Goal: Task Accomplishment & Management: Complete application form

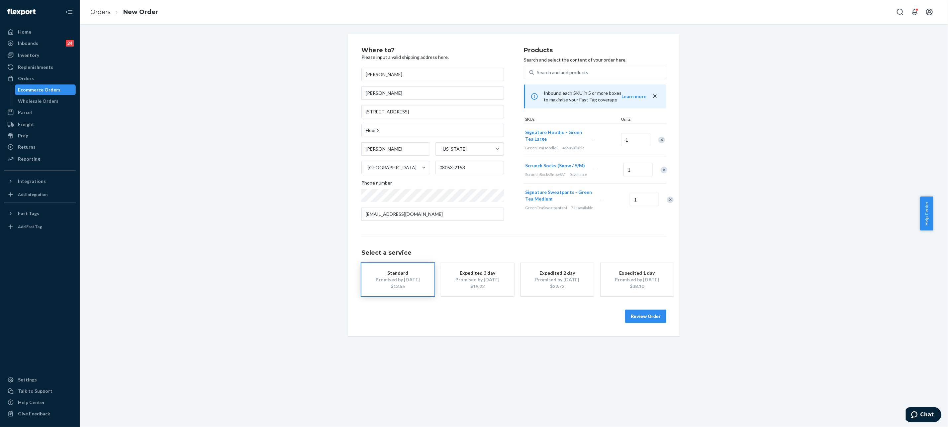
click at [92, 8] on li "Orders" at bounding box center [100, 12] width 20 height 9
click at [97, 11] on link "Orders" at bounding box center [100, 11] width 20 height 7
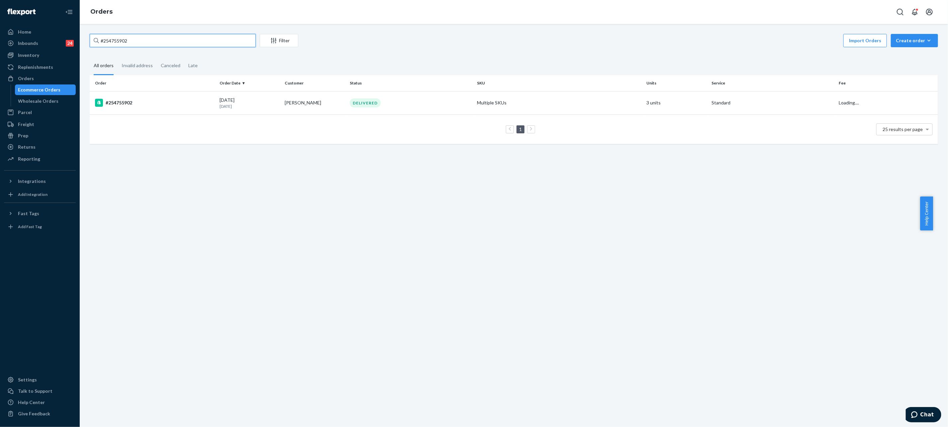
click at [139, 42] on input "#254755902" at bounding box center [173, 40] width 166 height 13
paste input "5116676"
paste input "#255116676"
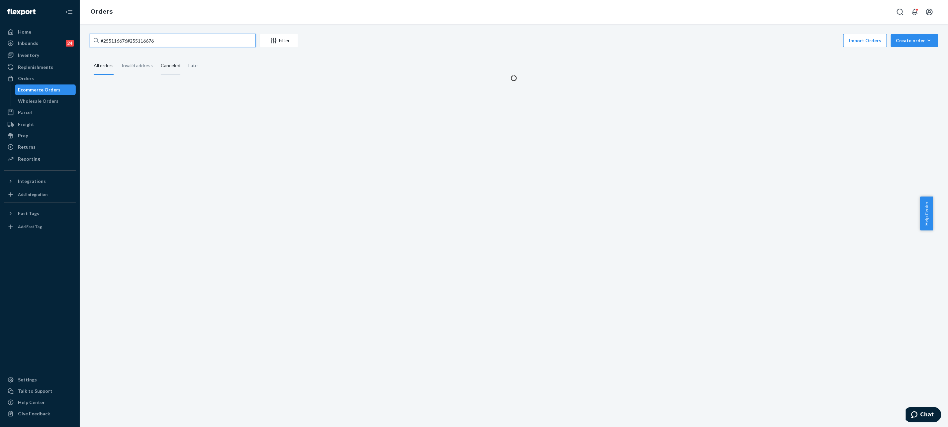
paste input "#255116676"
type input "#255116676"
click at [233, 103] on div "#255116676 Filter Import Orders Create order Ecommerce order Removal order All …" at bounding box center [514, 225] width 869 height 403
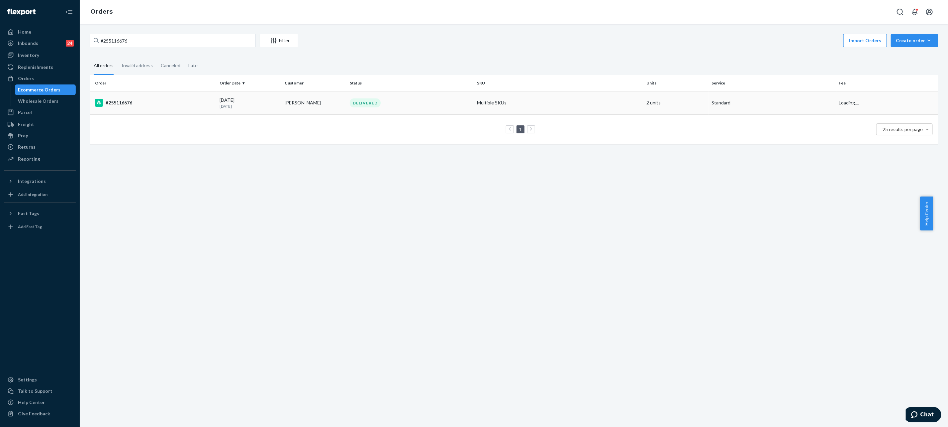
click at [240, 108] on p "[DATE]" at bounding box center [250, 106] width 60 height 6
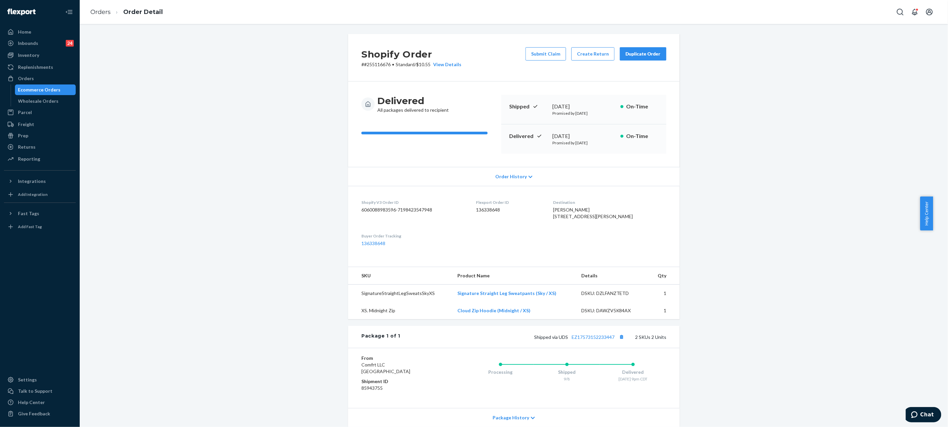
click at [639, 54] on div "Duplicate Order" at bounding box center [643, 54] width 35 height 7
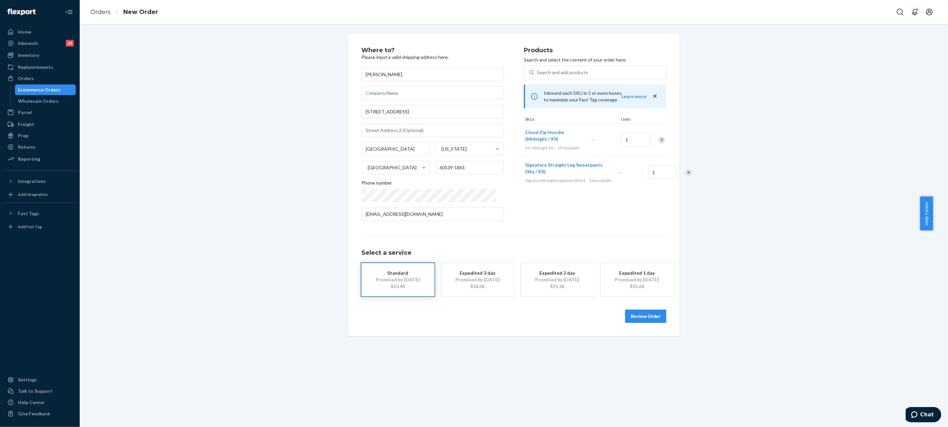
click at [659, 137] on div "Remove Item" at bounding box center [662, 140] width 7 height 7
click at [653, 311] on button "Review Order" at bounding box center [645, 315] width 41 height 13
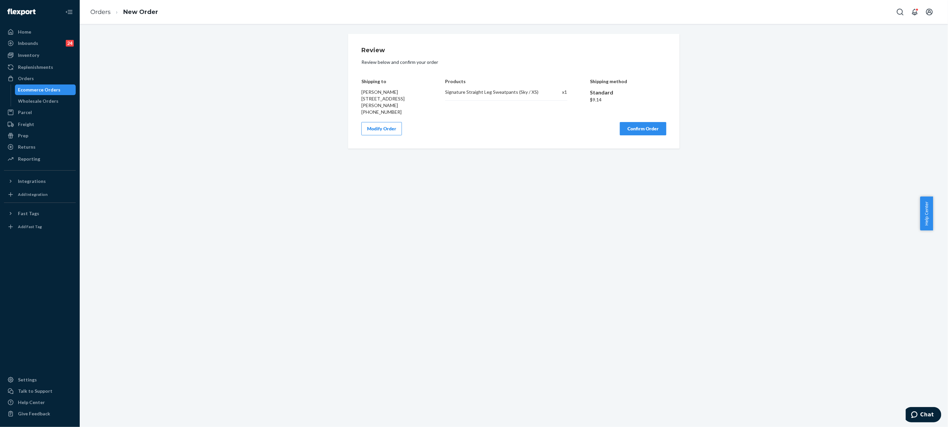
click at [629, 135] on button "Confirm Order" at bounding box center [643, 128] width 47 height 13
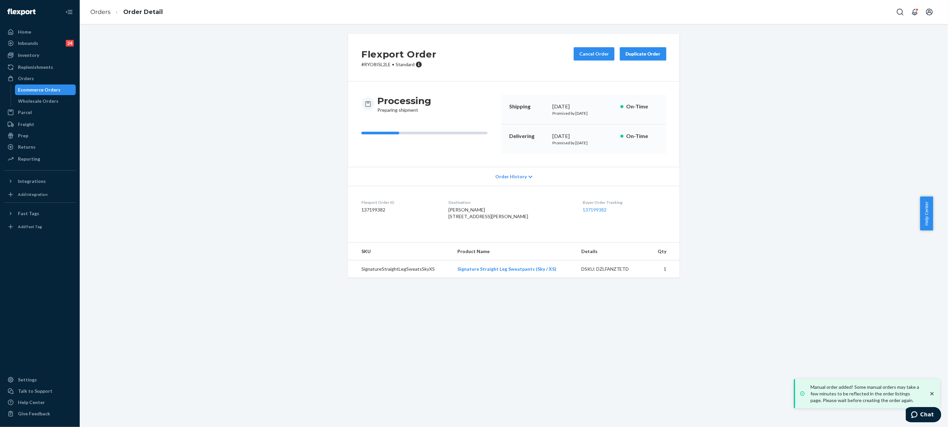
click at [584, 214] on div "Buyer Order Tracking 137199382" at bounding box center [625, 210] width 84 height 23
click at [583, 209] on link "137199382" at bounding box center [595, 210] width 24 height 6
drag, startPoint x: 243, startPoint y: 89, endPoint x: 375, endPoint y: 9, distance: 153.8
click at [243, 89] on div "Flexport Order # RYO8ISL2LE • Standard Cancel Order Duplicate Order Processing …" at bounding box center [514, 160] width 859 height 252
click at [235, 68] on div "Flexport Order # RYO8ISL2LE • Standard Cancel Order Duplicate Order Processing …" at bounding box center [514, 160] width 859 height 252
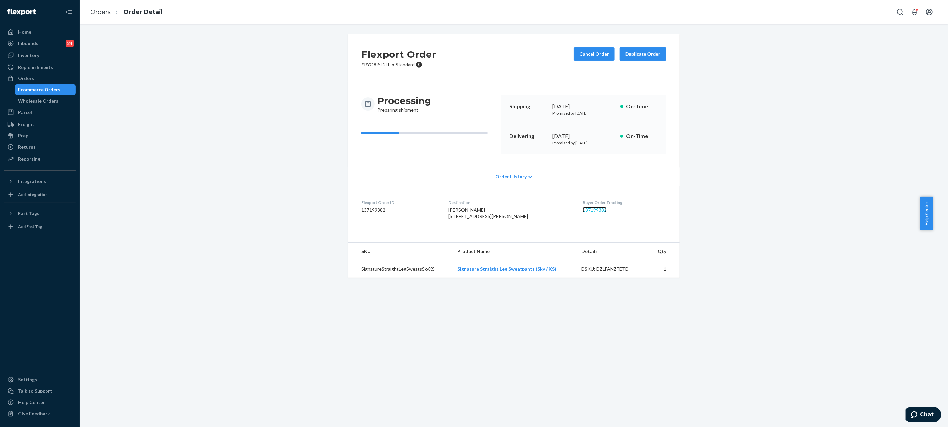
click at [583, 212] on link "137199382" at bounding box center [595, 210] width 24 height 6
click at [107, 14] on link "Orders" at bounding box center [100, 11] width 20 height 7
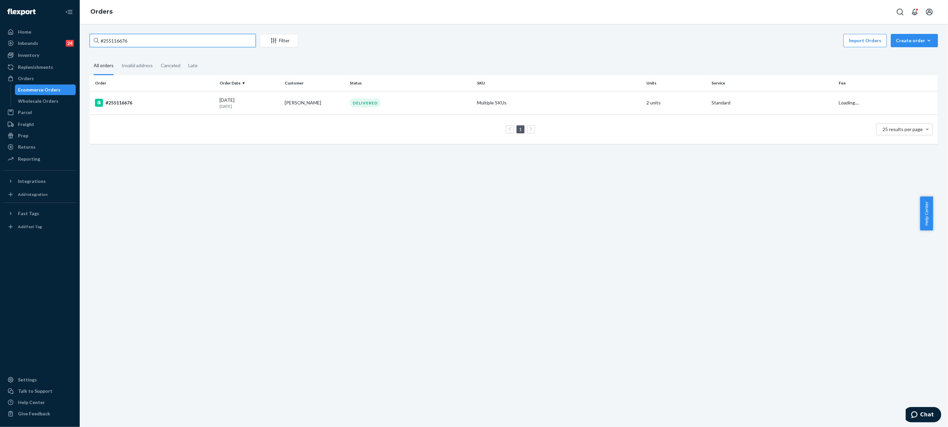
click at [202, 44] on input "#255116676" at bounding box center [173, 40] width 166 height 13
paste input "92004"
click at [202, 44] on input "#255192004" at bounding box center [173, 40] width 166 height 13
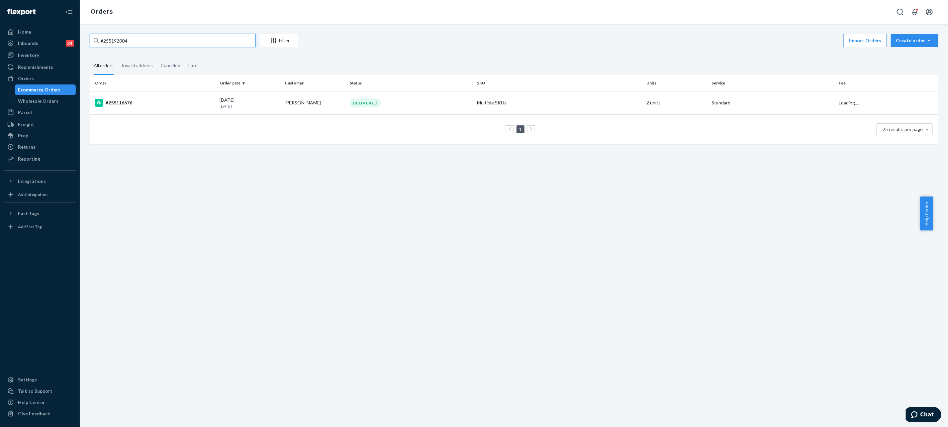
click at [202, 44] on input "#255192004" at bounding box center [173, 40] width 166 height 13
paste input "text"
type input "#255192004"
click at [249, 109] on p "[DATE]" at bounding box center [250, 106] width 60 height 6
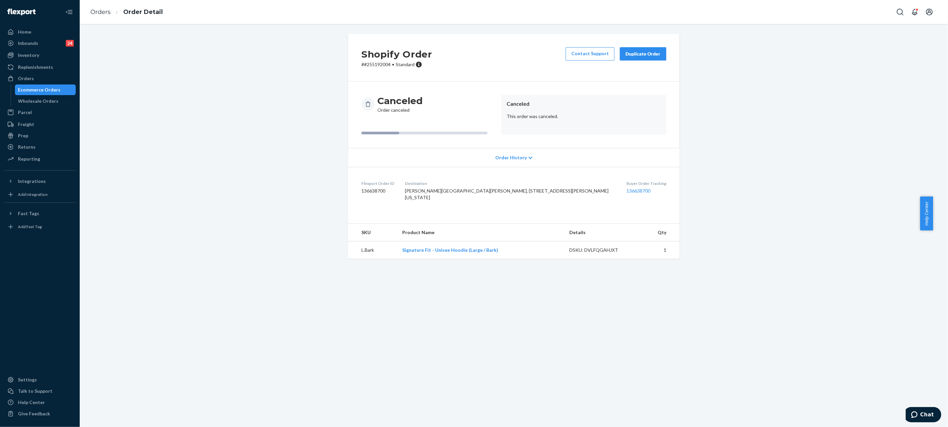
click at [508, 117] on p "This order was canceled." at bounding box center [584, 116] width 155 height 7
click at [566, 190] on dl "Flexport Order ID 136638700 Destination [PERSON_NAME][GEOGRAPHIC_DATA][PERSON_N…" at bounding box center [514, 192] width 332 height 50
click at [627, 189] on link "136638700" at bounding box center [639, 191] width 24 height 6
click at [108, 8] on li "Orders" at bounding box center [100, 12] width 20 height 9
click at [98, 12] on link "Orders" at bounding box center [100, 11] width 20 height 7
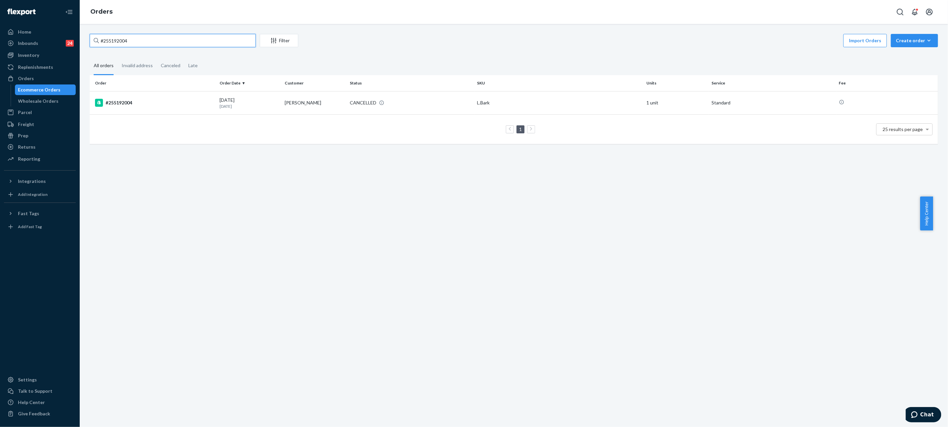
click at [207, 43] on input "#255192004" at bounding box center [173, 40] width 166 height 13
paste input "25530137"
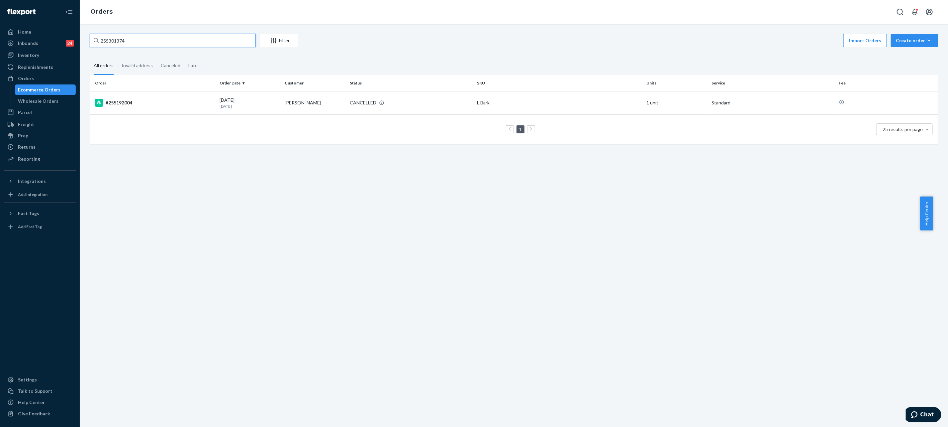
click at [207, 43] on input "255301374" at bounding box center [173, 40] width 166 height 13
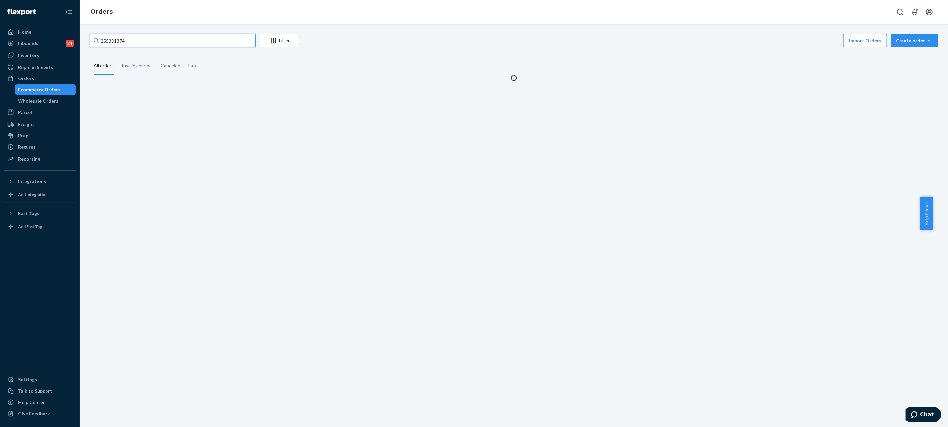
paste input "text"
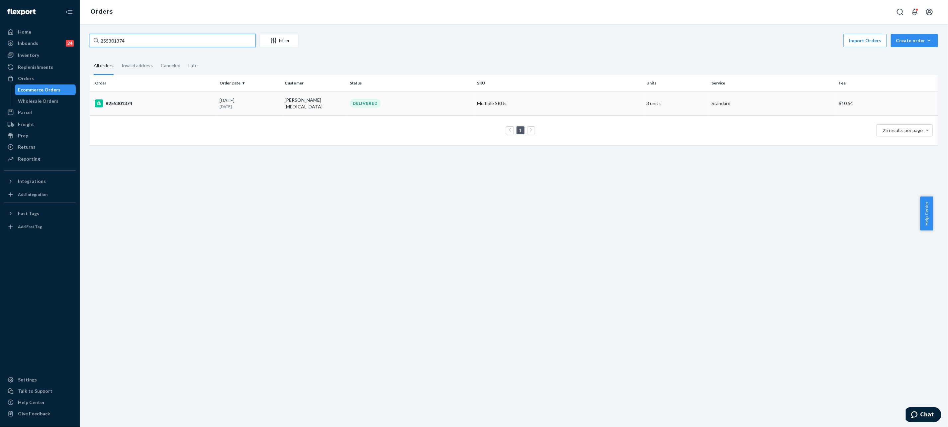
type input "255301374"
click at [446, 108] on td "DELIVERED" at bounding box center [410, 103] width 127 height 24
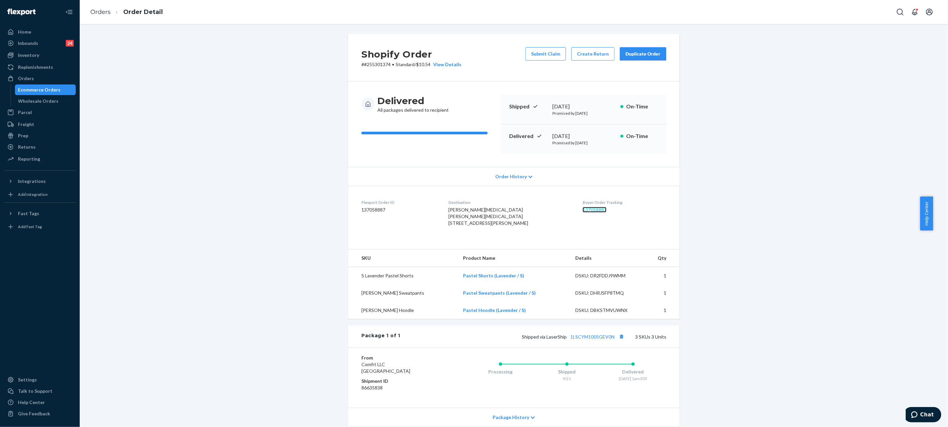
click at [583, 210] on link "137058887" at bounding box center [595, 210] width 24 height 6
click at [97, 12] on link "Orders" at bounding box center [100, 11] width 20 height 7
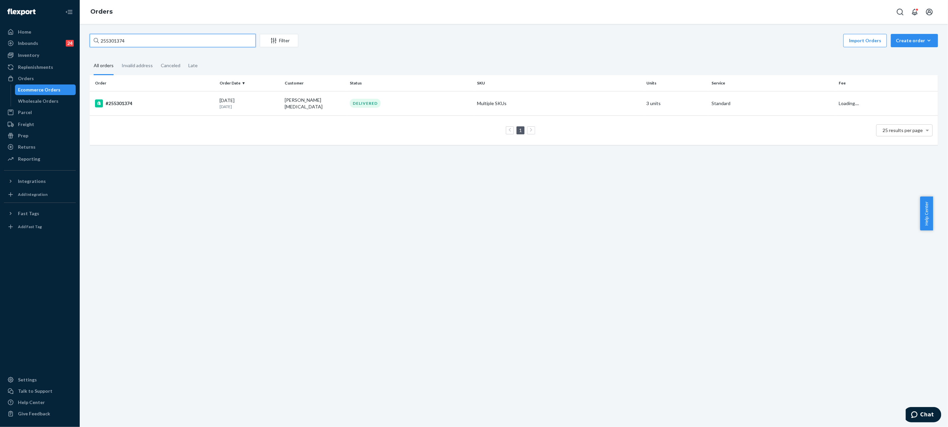
click at [243, 37] on input "255301374" at bounding box center [173, 40] width 166 height 13
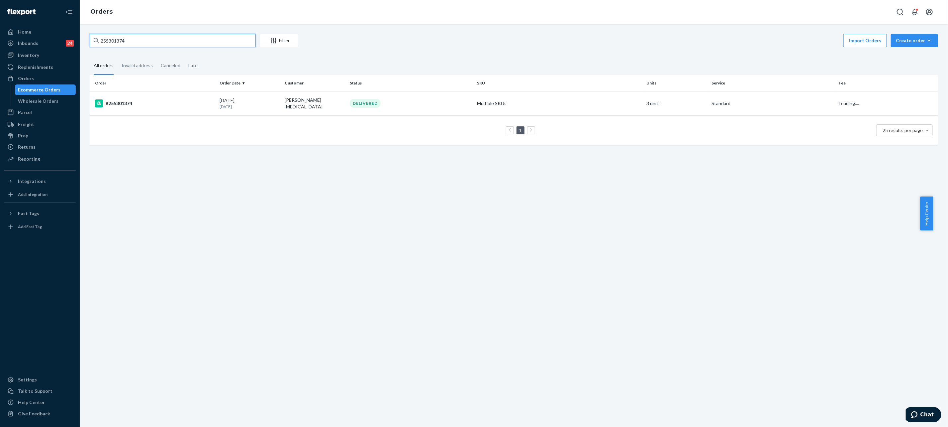
paste input "#254983848"
click at [243, 37] on input "255301374" at bounding box center [173, 40] width 166 height 13
click at [243, 37] on input "#254983848" at bounding box center [173, 40] width 166 height 13
paste input "#254983848"
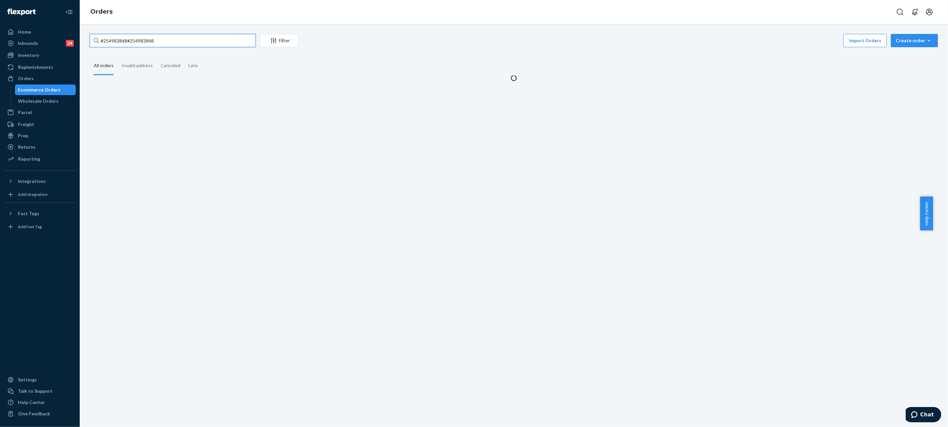
type input "#254983848"
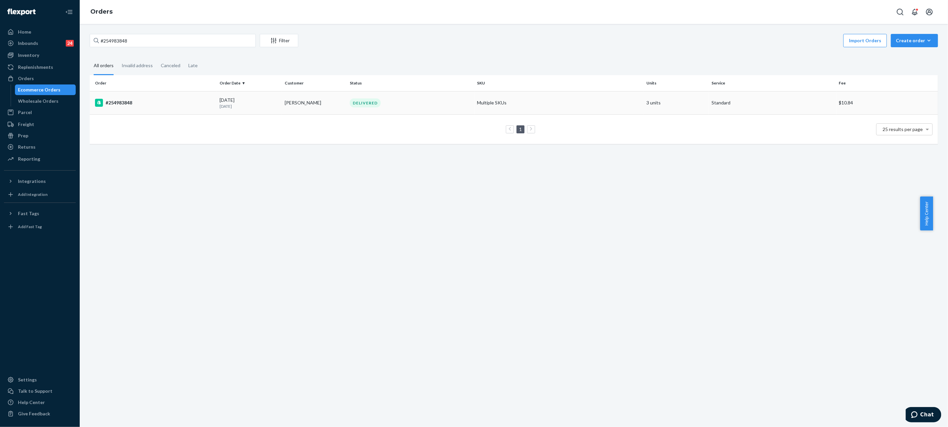
click at [455, 104] on div "DELIVERED" at bounding box center [411, 102] width 125 height 9
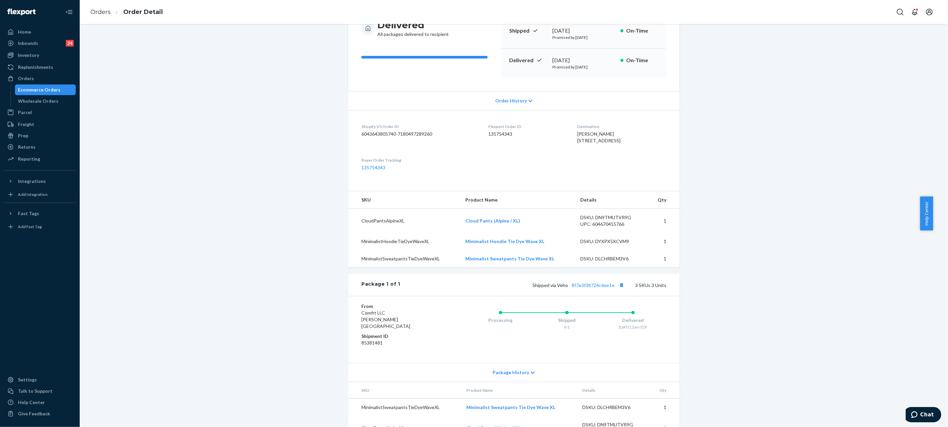
scroll to position [100, 0]
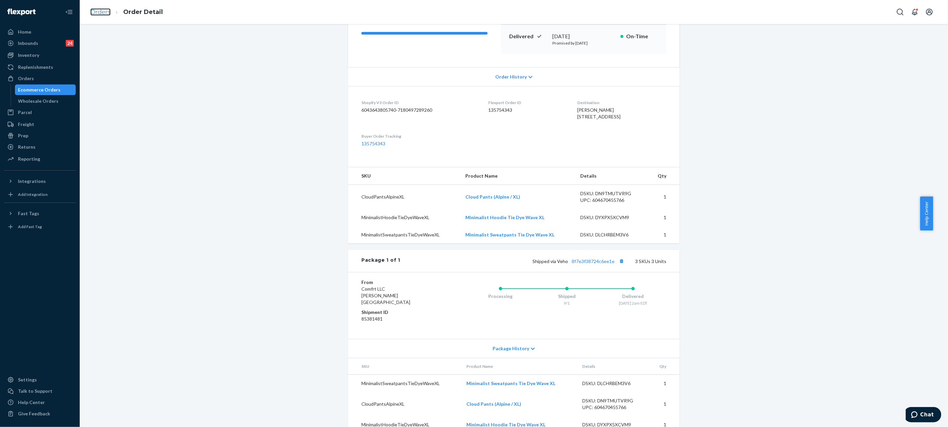
click at [92, 14] on link "Orders" at bounding box center [100, 11] width 20 height 7
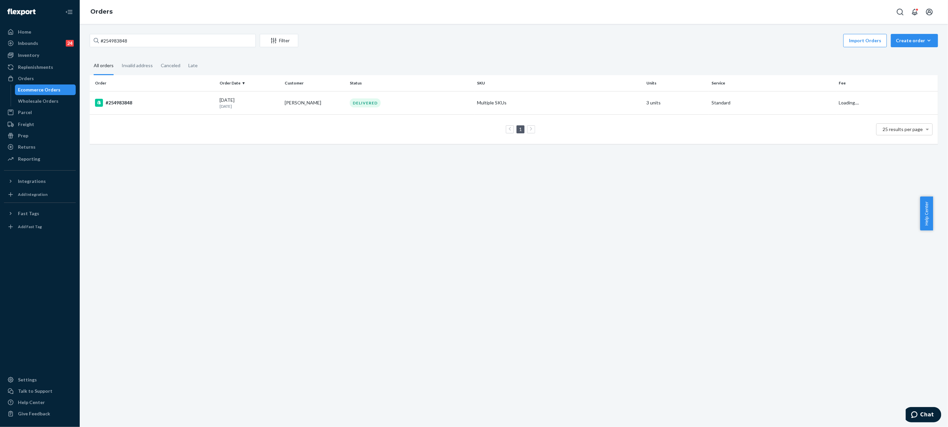
click at [107, 15] on link "Orders" at bounding box center [101, 11] width 22 height 7
click at [150, 40] on input "#254983848" at bounding box center [173, 40] width 166 height 13
paste input "5250482"
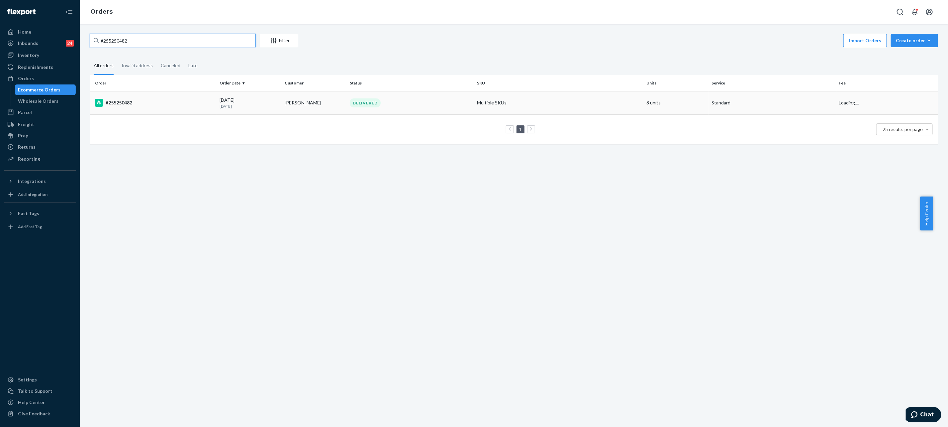
type input "#255250482"
click at [426, 100] on div "DELIVERED" at bounding box center [411, 102] width 125 height 9
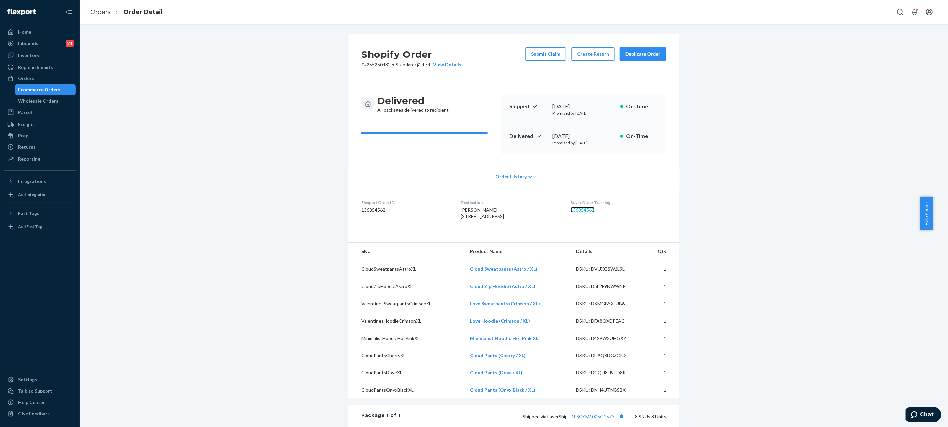
click at [584, 208] on link "136854562" at bounding box center [583, 210] width 24 height 6
click at [106, 8] on link "Orders" at bounding box center [100, 11] width 20 height 7
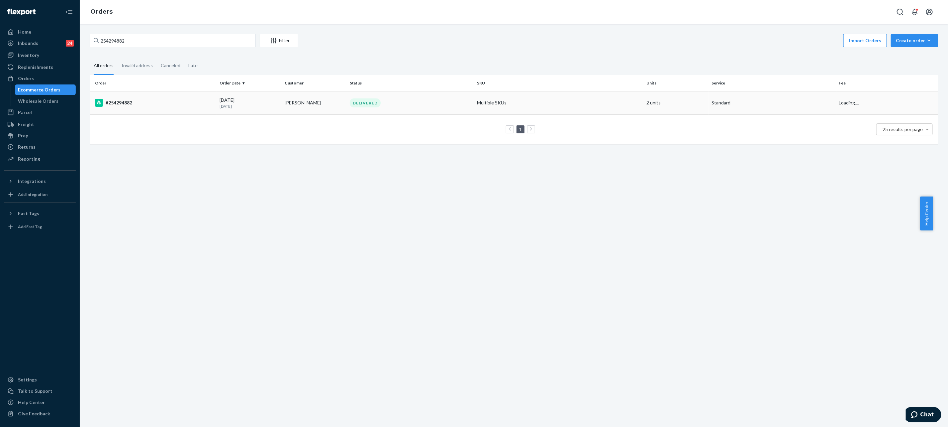
type input "254294882"
click at [332, 105] on td "[PERSON_NAME]" at bounding box center [314, 102] width 65 height 23
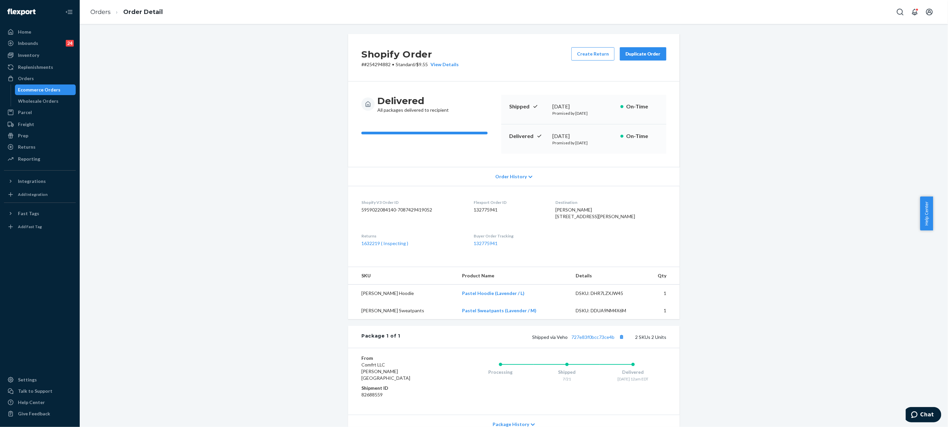
click at [631, 55] on div "Duplicate Order" at bounding box center [643, 54] width 35 height 7
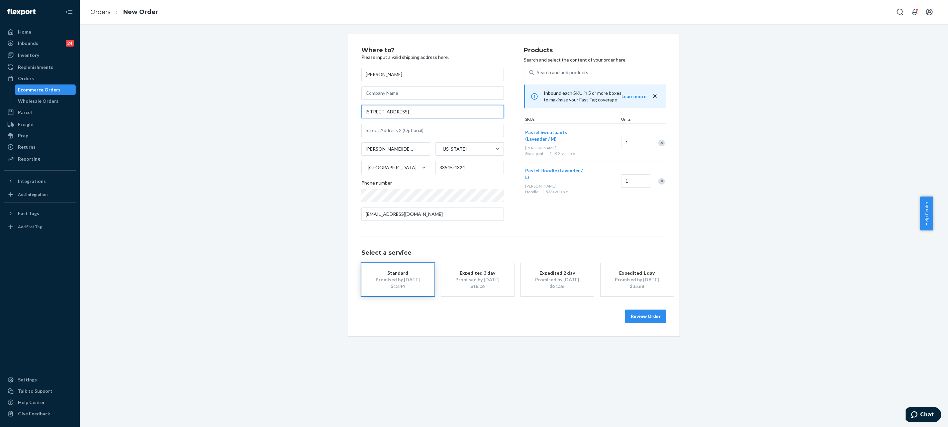
click at [373, 110] on input "[STREET_ADDRESS]" at bounding box center [433, 111] width 143 height 13
click at [407, 152] on input "[PERSON_NAME][DEMOGRAPHIC_DATA]" at bounding box center [396, 148] width 69 height 13
click at [406, 152] on input "[PERSON_NAME][DEMOGRAPHIC_DATA]" at bounding box center [396, 148] width 69 height 13
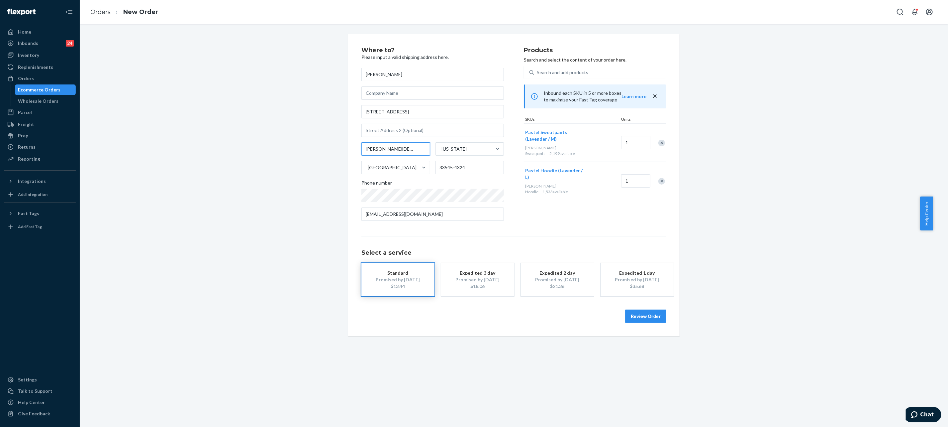
click at [406, 152] on input "[PERSON_NAME][DEMOGRAPHIC_DATA]" at bounding box center [396, 148] width 69 height 13
click at [437, 167] on input "33545-4324" at bounding box center [470, 167] width 69 height 13
click at [98, 11] on link "Orders" at bounding box center [100, 11] width 20 height 7
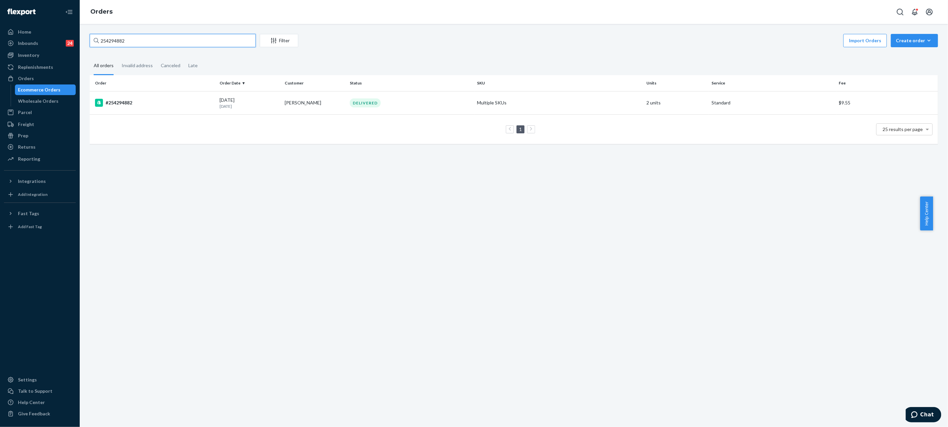
click at [168, 41] on input "254294882" at bounding box center [173, 40] width 166 height 13
paste input "#255076226"
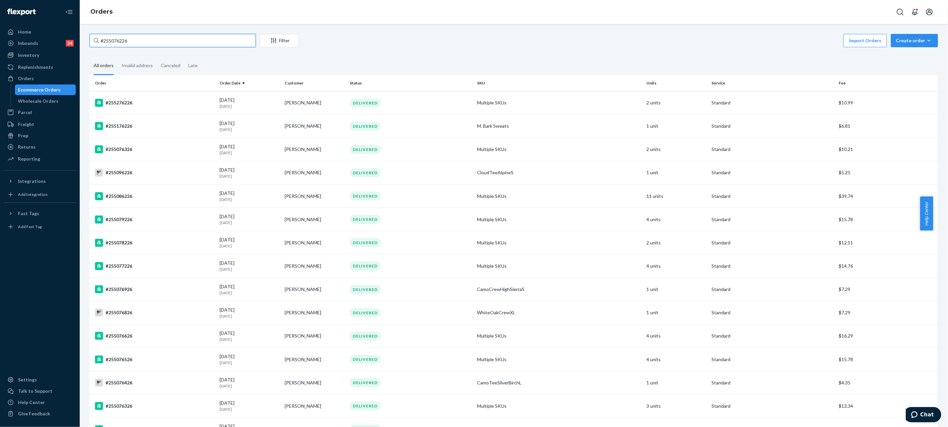
click at [143, 41] on input "#255076226" at bounding box center [173, 40] width 166 height 13
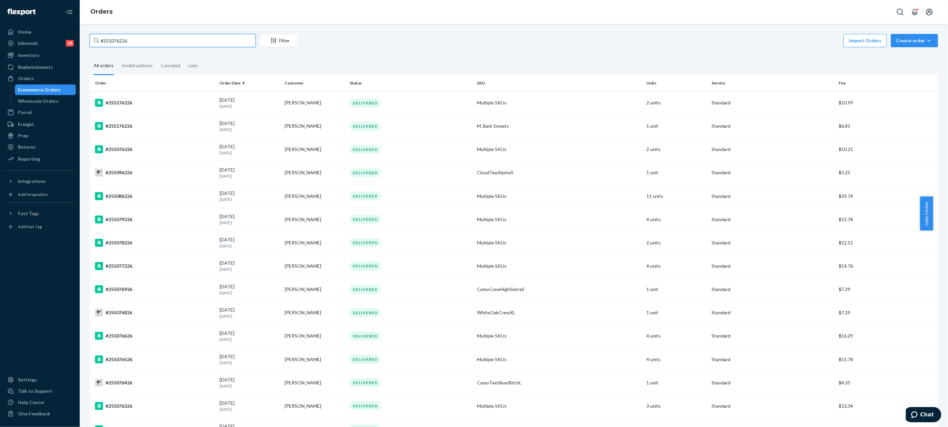
paste input "63189"
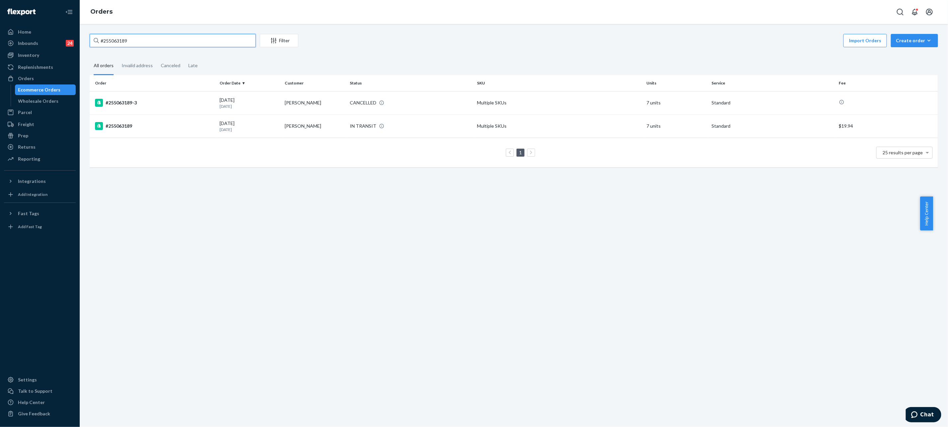
type input "#255063189"
click at [237, 117] on td "[DATE] [DATE]" at bounding box center [249, 125] width 65 height 23
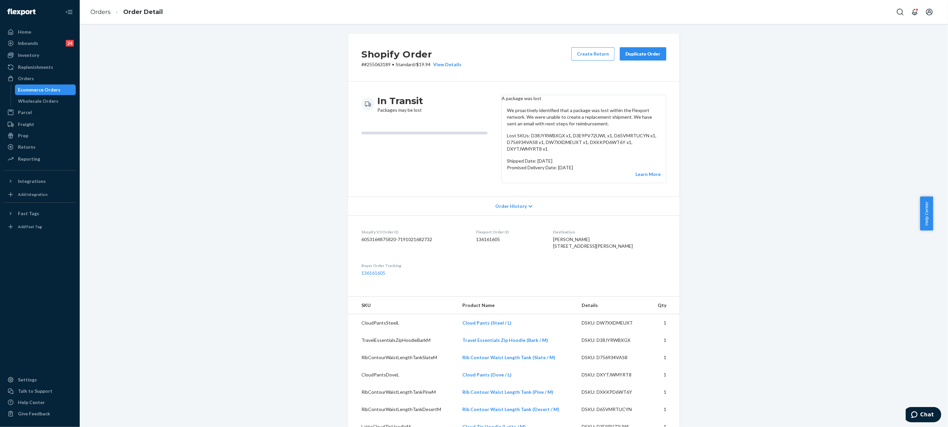
click at [641, 57] on div "Duplicate Order" at bounding box center [643, 54] width 35 height 7
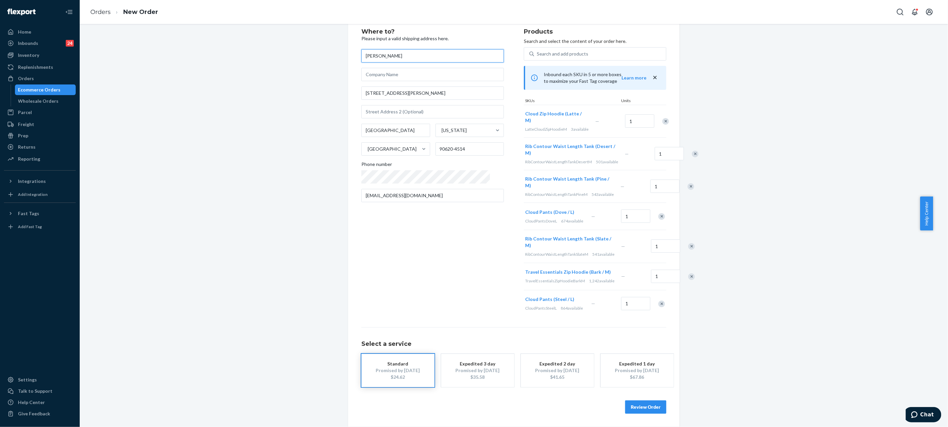
scroll to position [42, 0]
click at [658, 408] on button "Review Order" at bounding box center [645, 406] width 41 height 13
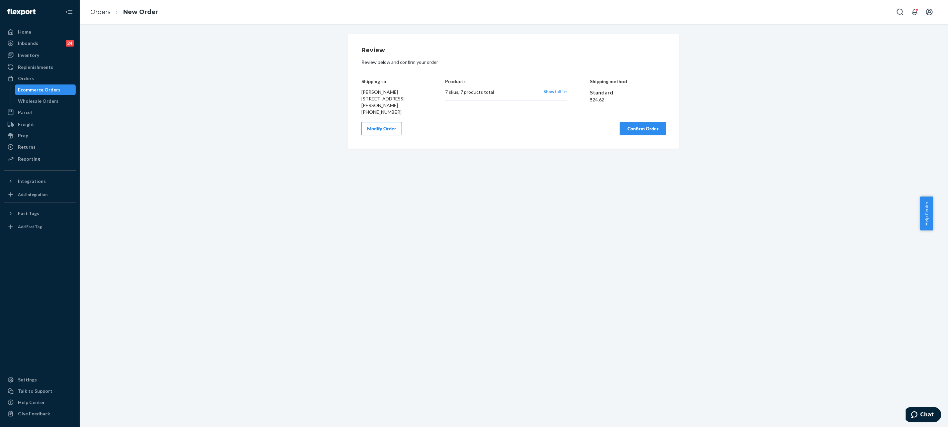
click at [642, 125] on button "Confirm Order" at bounding box center [643, 128] width 47 height 13
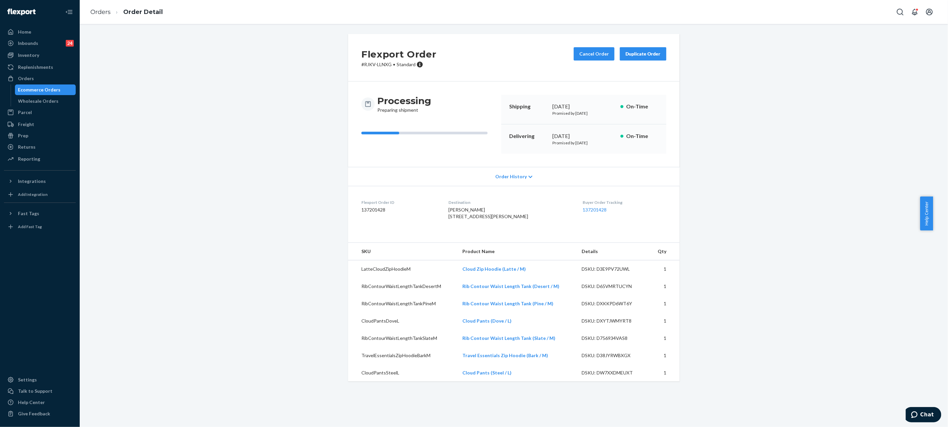
click at [194, 141] on div "Flexport Order # RJKV-LLNXG • Standard Cancel Order Duplicate Order Processing …" at bounding box center [514, 211] width 859 height 355
click at [584, 208] on link "137201428" at bounding box center [595, 210] width 24 height 6
